Goal: Task Accomplishment & Management: Use online tool/utility

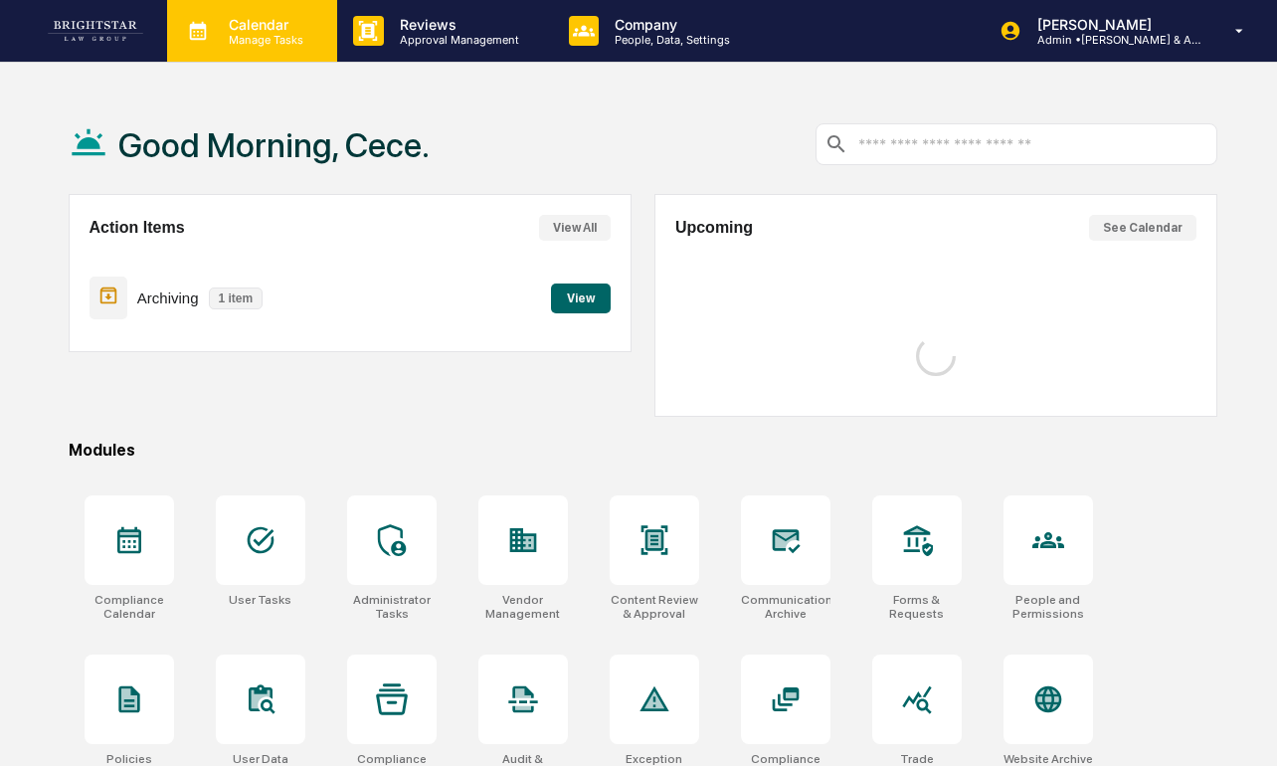
click at [252, 44] on p "Manage Tasks" at bounding box center [263, 40] width 100 height 14
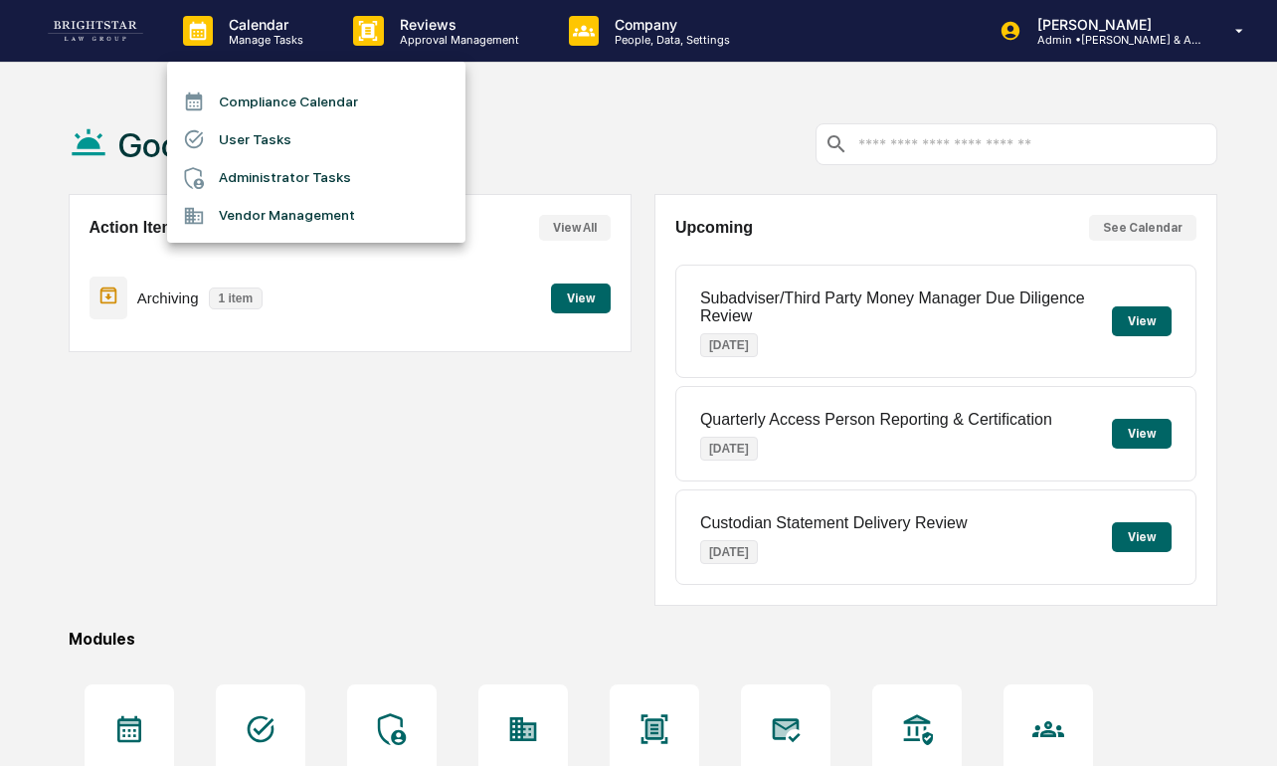
click at [303, 179] on li "Administrator Tasks" at bounding box center [316, 178] width 298 height 38
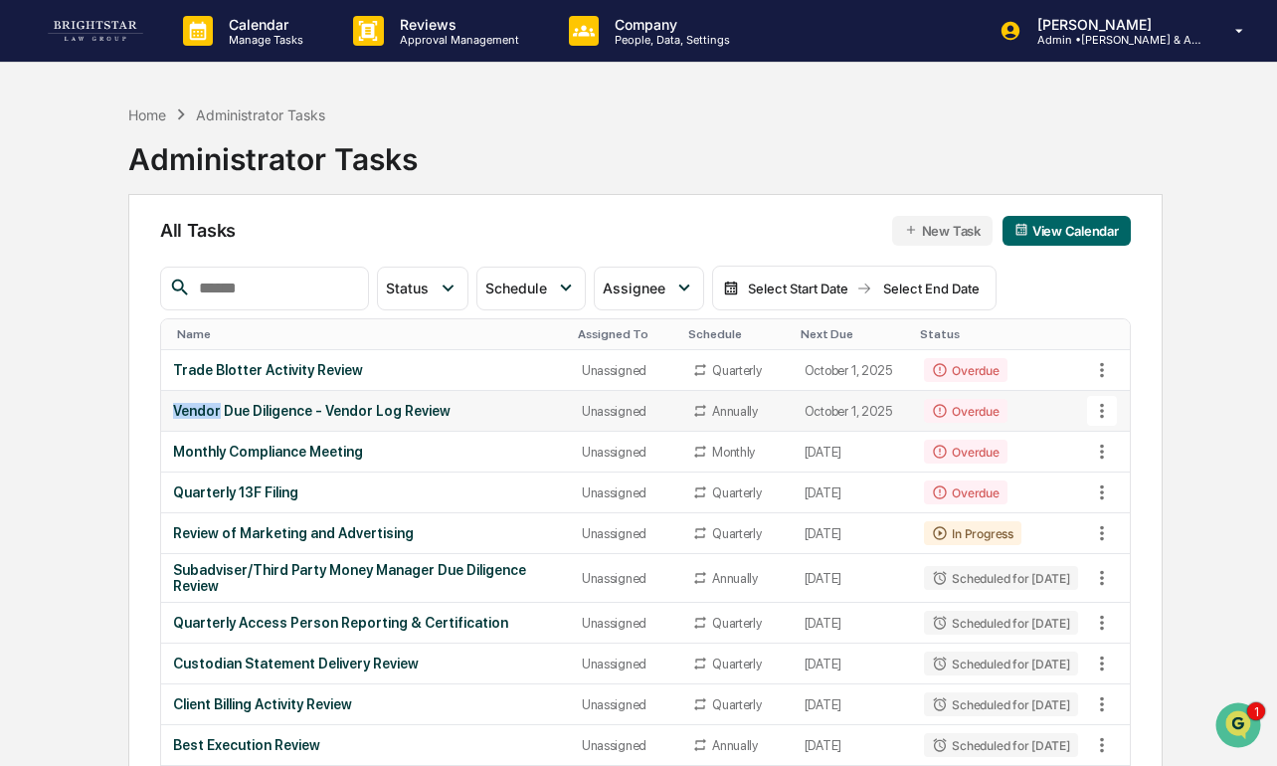
click at [446, 403] on div "Vendor Due Diligence - Vendor Log Review" at bounding box center [365, 411] width 385 height 16
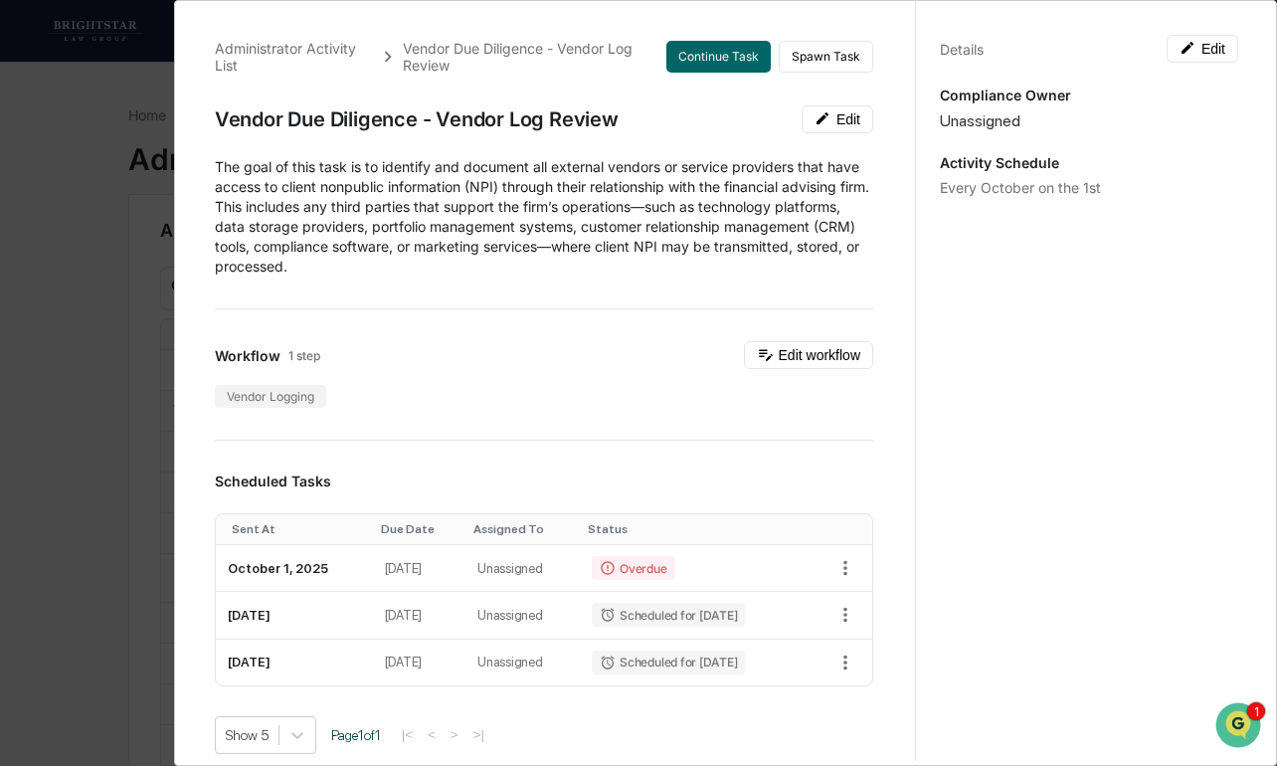
scroll to position [1, 0]
click at [782, 349] on button "Edit workflow" at bounding box center [808, 354] width 129 height 28
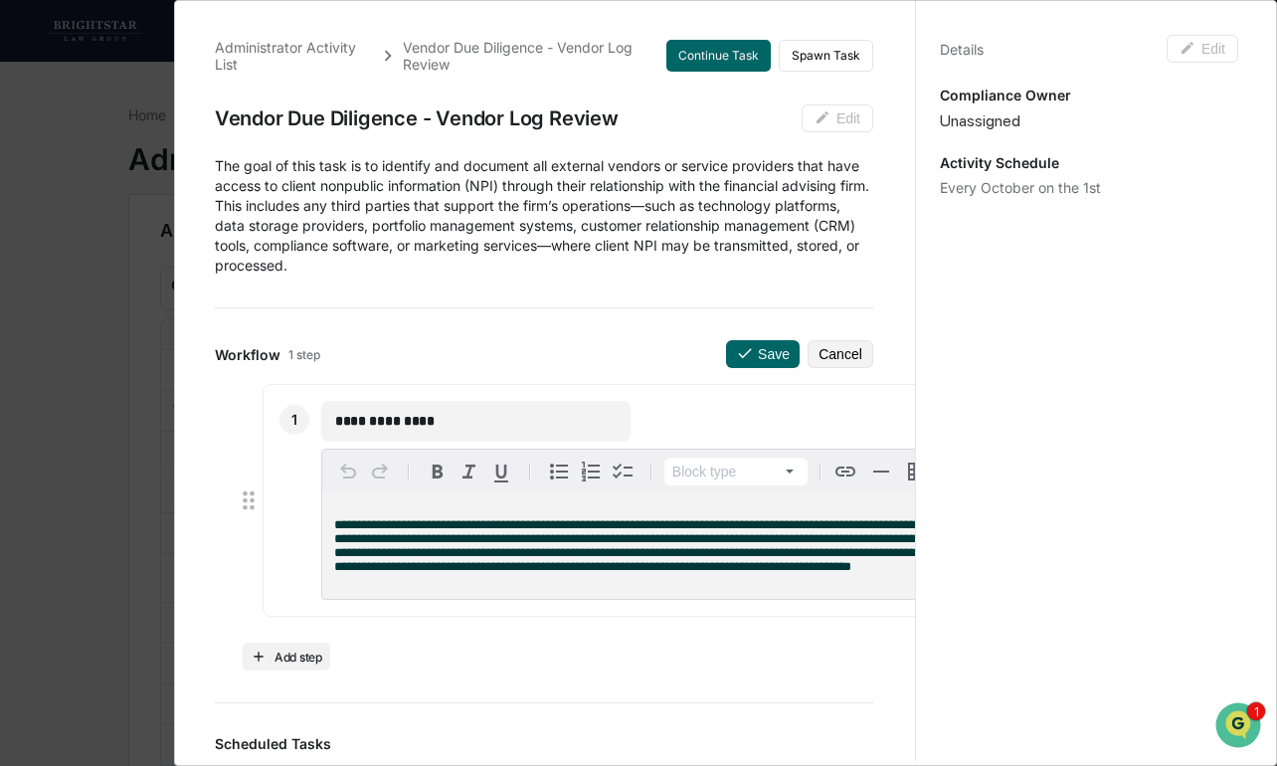
click at [50, 453] on div "**********" at bounding box center [638, 383] width 1277 height 766
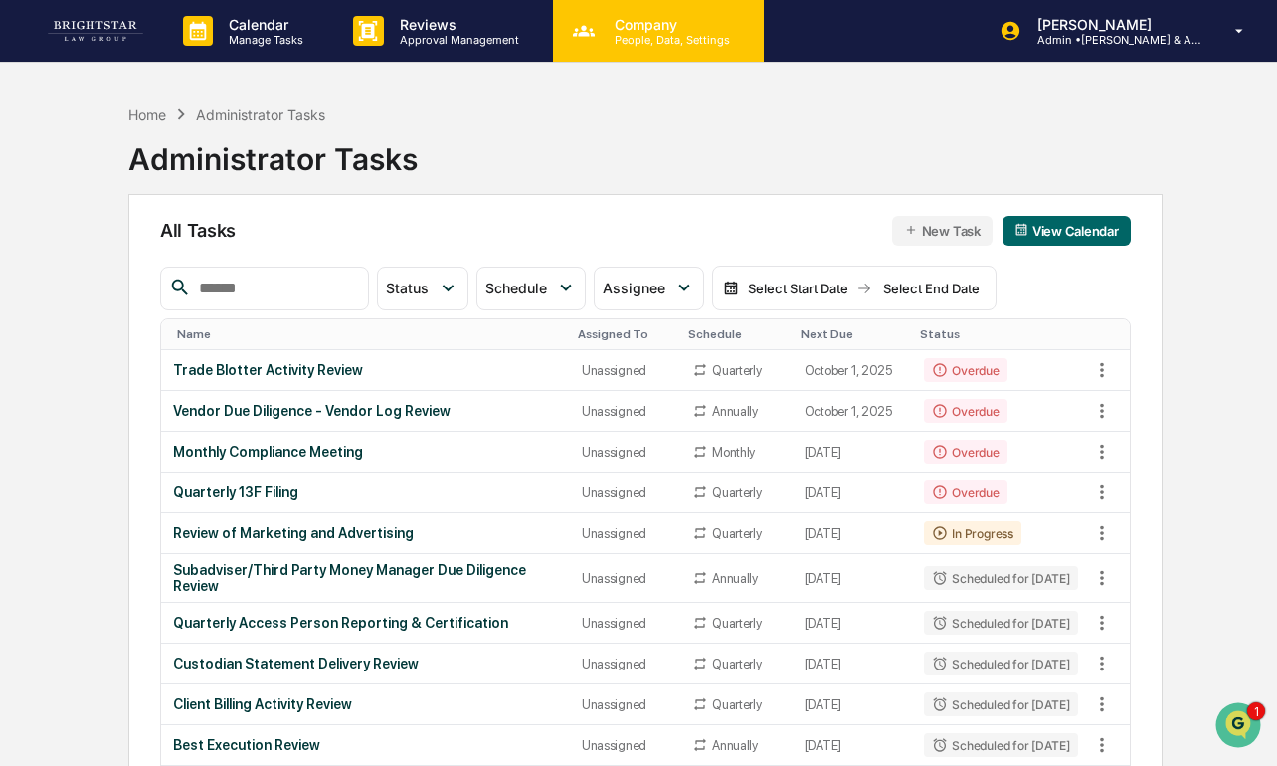
click at [630, 26] on p "Company" at bounding box center [669, 24] width 141 height 17
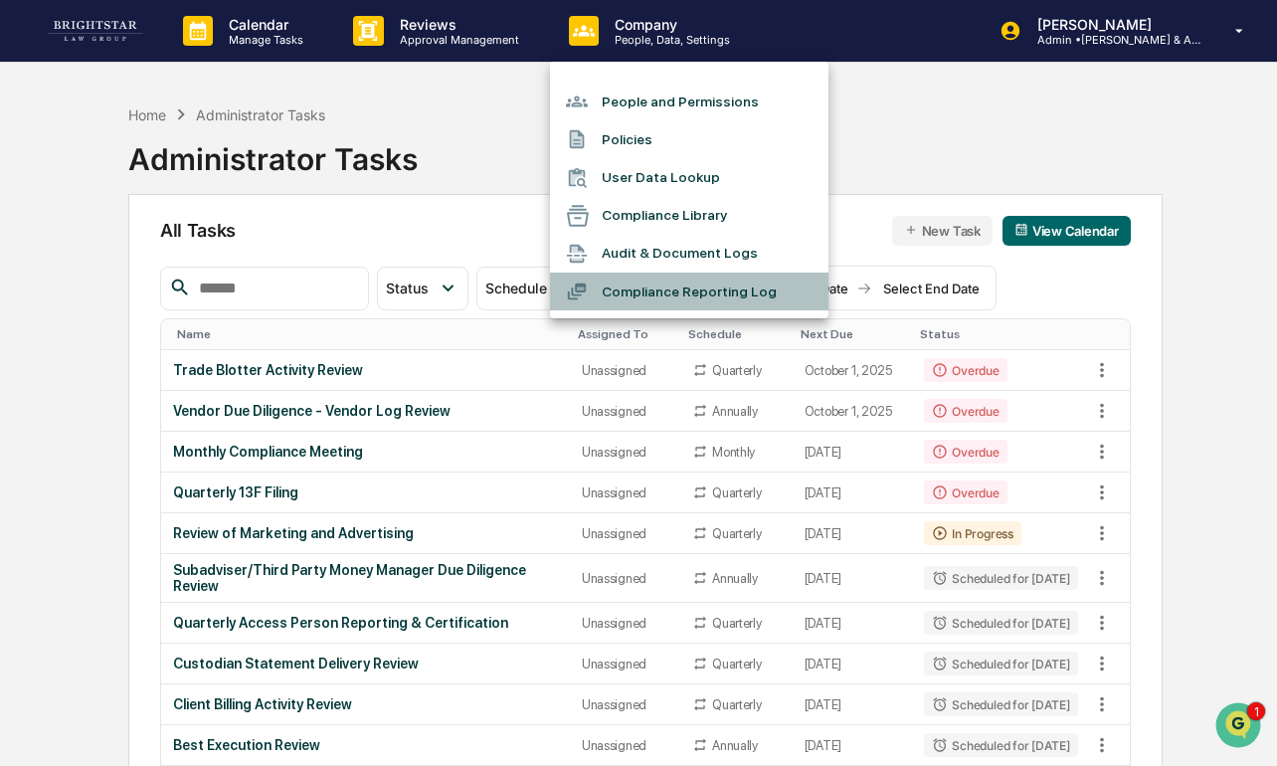
click at [670, 279] on li "Compliance Reporting Log" at bounding box center [689, 291] width 278 height 38
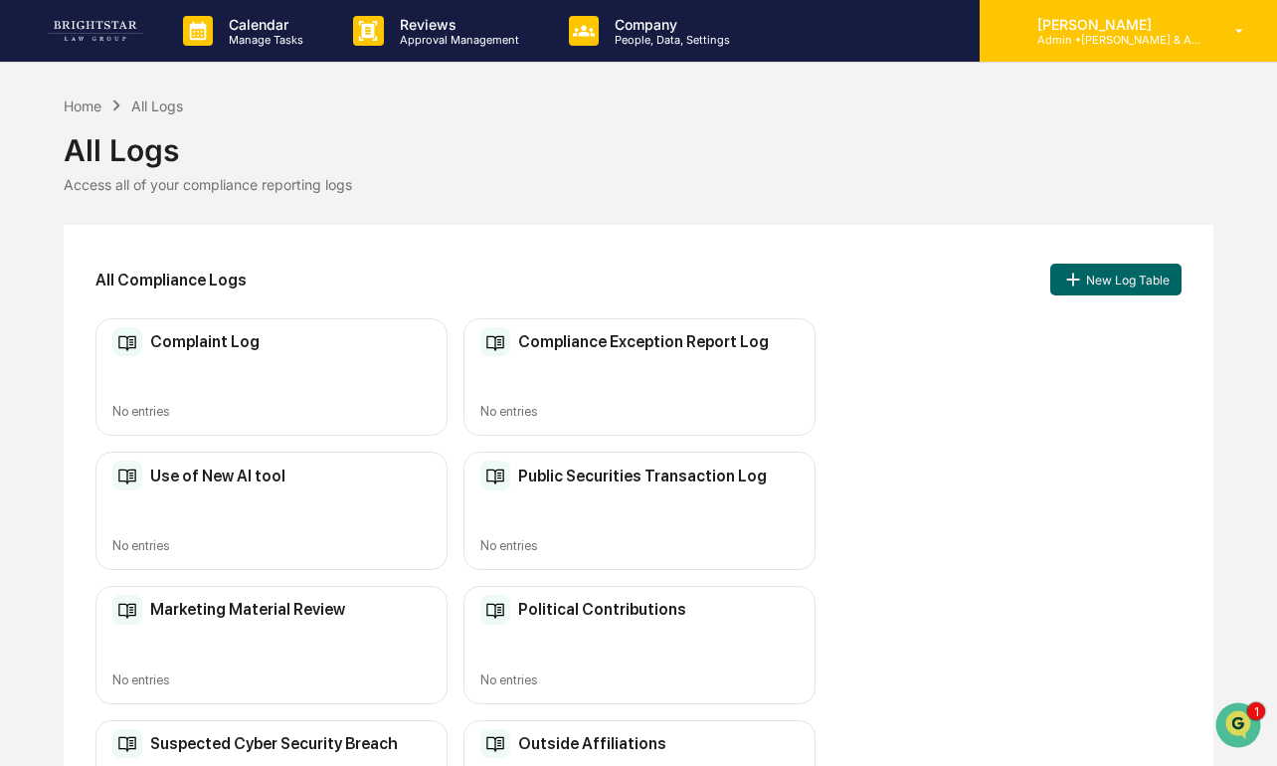
click at [1086, 10] on div "[PERSON_NAME] Admin • [PERSON_NAME] & Associates" at bounding box center [1127, 31] width 297 height 62
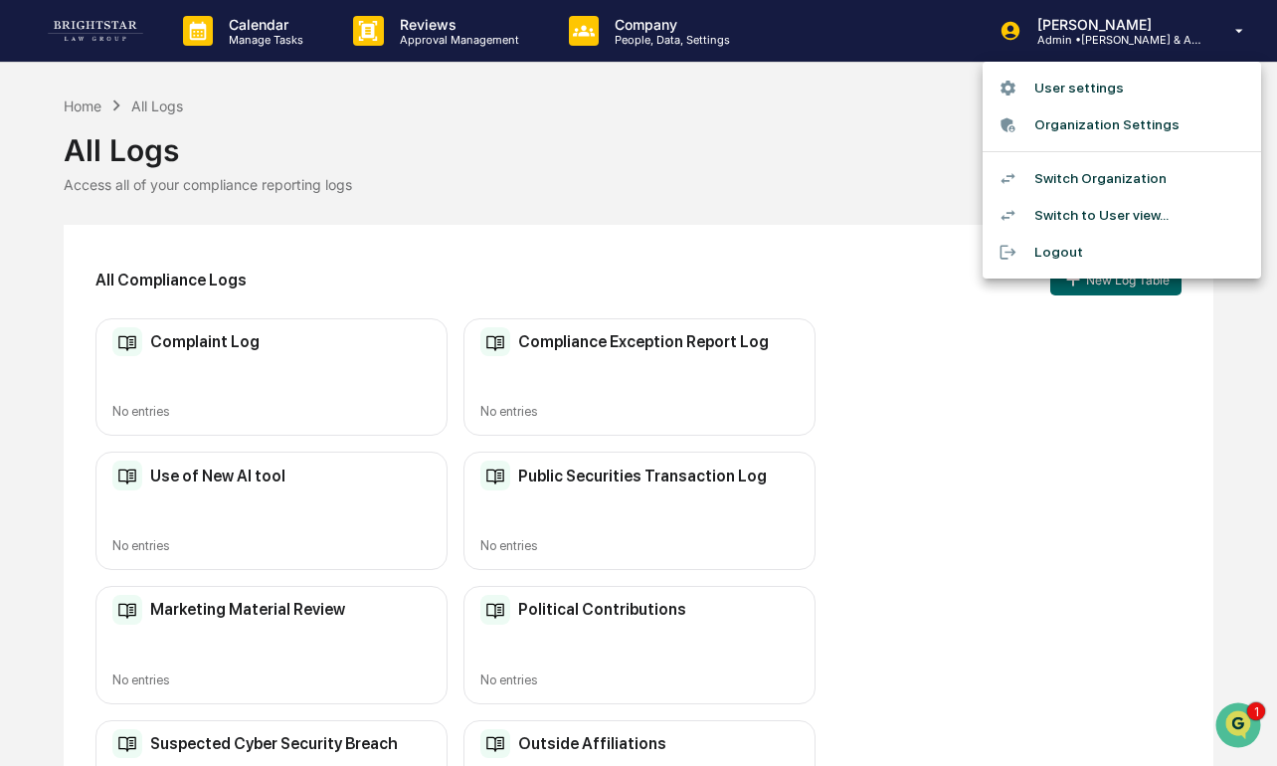
click at [1085, 184] on li "Switch Organization" at bounding box center [1121, 178] width 278 height 37
